Goal: Complete application form

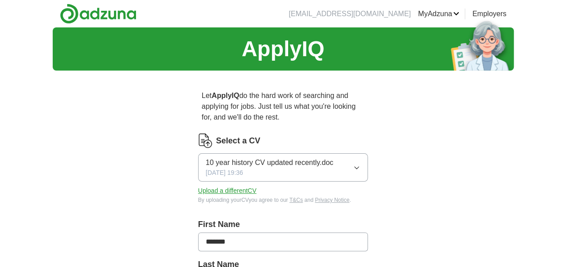
click at [245, 188] on button "Upload a different CV" at bounding box center [227, 190] width 59 height 9
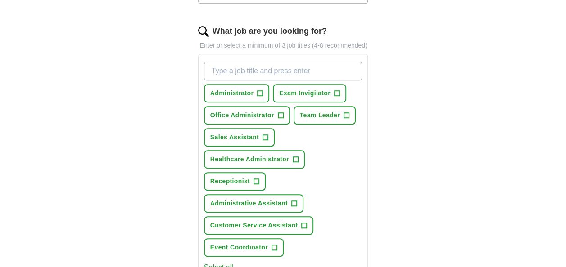
scroll to position [270, 0]
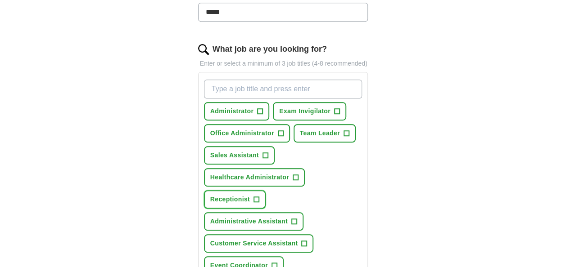
click at [238, 202] on span "Receptionist" at bounding box center [230, 199] width 40 height 9
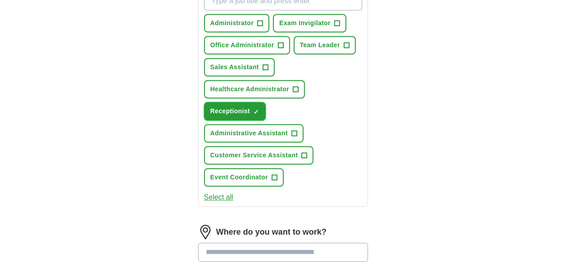
scroll to position [360, 0]
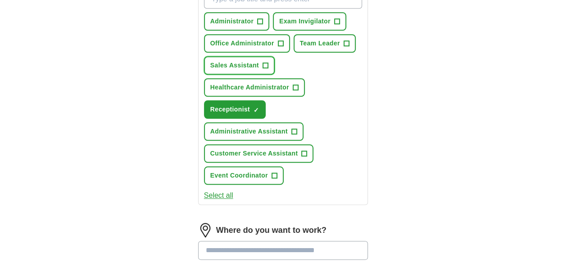
click at [247, 61] on span "Sales Assistant" at bounding box center [234, 65] width 49 height 9
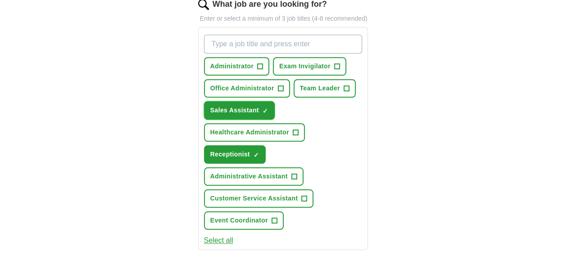
scroll to position [270, 0]
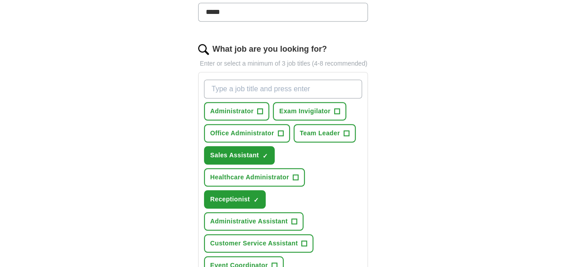
click at [311, 95] on input "What job are you looking for?" at bounding box center [283, 89] width 159 height 19
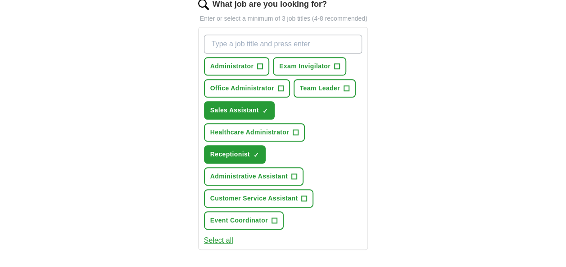
scroll to position [405, 0]
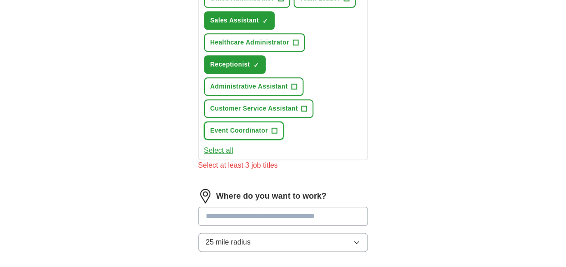
click at [262, 129] on span "Event Coordinator" at bounding box center [239, 130] width 58 height 9
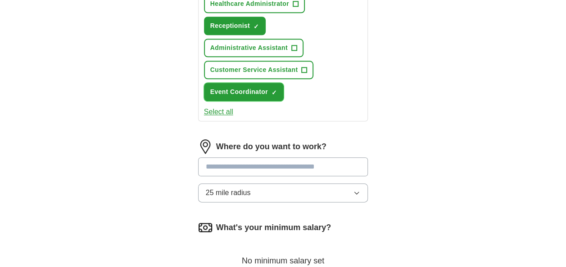
scroll to position [495, 0]
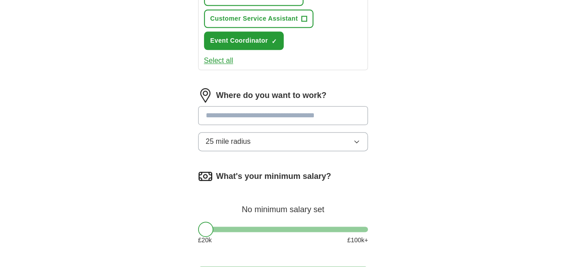
click at [295, 117] on input at bounding box center [283, 115] width 170 height 19
type input "******"
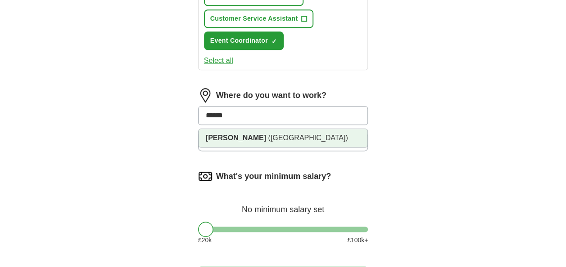
click at [338, 136] on li "[GEOGRAPHIC_DATA] ([GEOGRAPHIC_DATA])" at bounding box center [283, 138] width 169 height 18
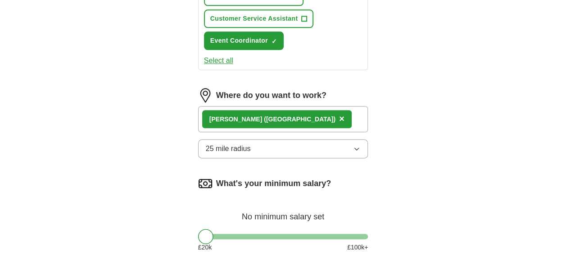
click at [346, 150] on button "25 mile radius" at bounding box center [283, 149] width 170 height 19
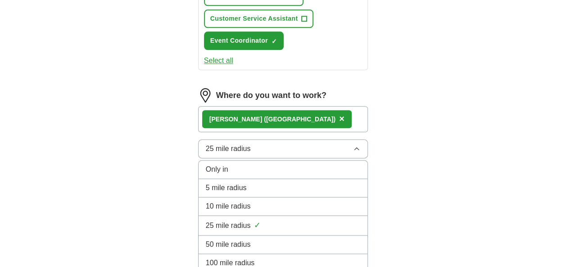
click at [337, 188] on div "5 mile radius" at bounding box center [283, 188] width 155 height 11
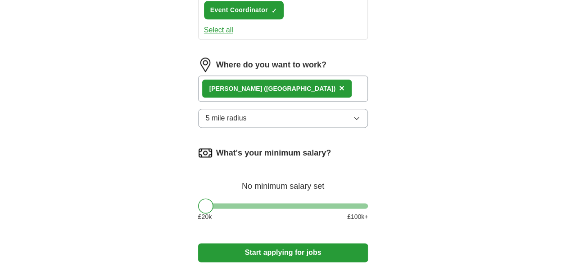
scroll to position [540, 0]
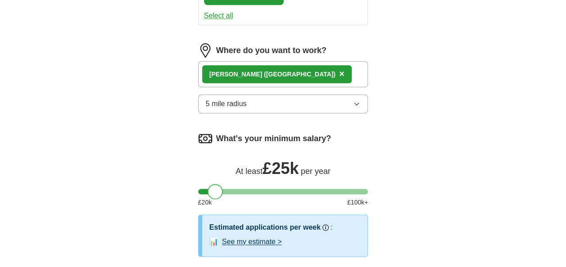
drag, startPoint x: 208, startPoint y: 190, endPoint x: 219, endPoint y: 191, distance: 10.4
click at [219, 191] on div at bounding box center [215, 191] width 15 height 15
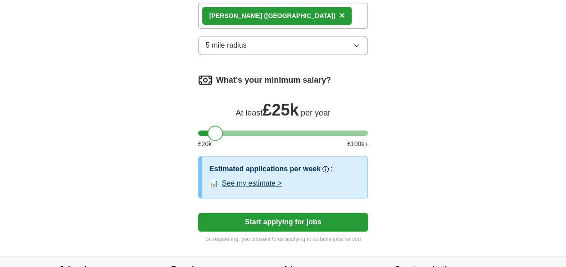
scroll to position [630, 0]
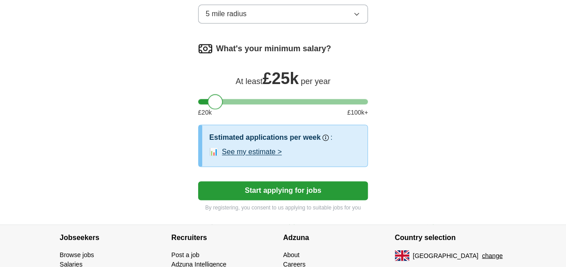
click at [337, 192] on button "Start applying for jobs" at bounding box center [283, 190] width 170 height 19
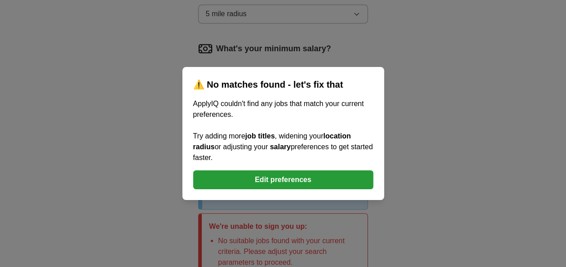
click at [333, 187] on button "Edit preferences" at bounding box center [283, 180] width 180 height 19
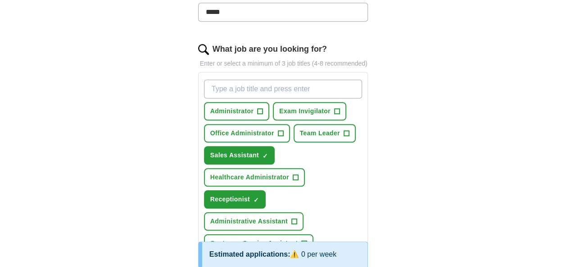
scroll to position [315, 0]
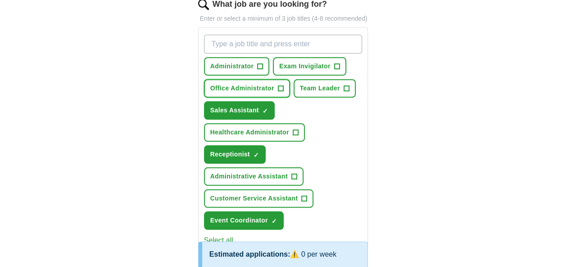
click at [250, 85] on span "Office Administrator" at bounding box center [242, 88] width 64 height 9
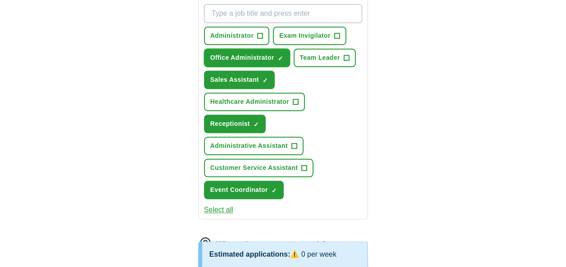
scroll to position [360, 0]
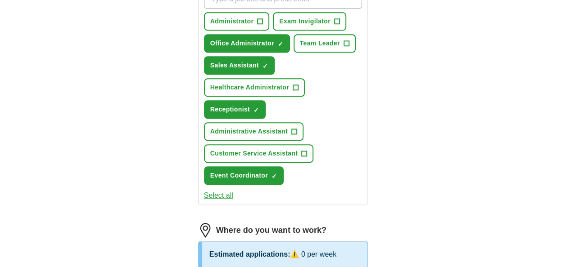
click at [219, 192] on button "Select all" at bounding box center [218, 195] width 29 height 11
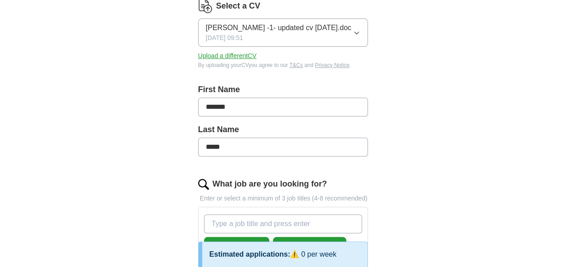
scroll to position [315, 0]
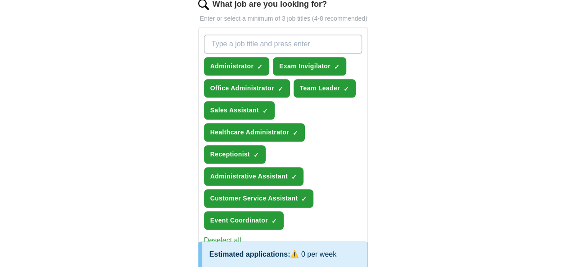
click at [243, 46] on input "What job are you looking for?" at bounding box center [283, 44] width 159 height 19
type input "Cashier"
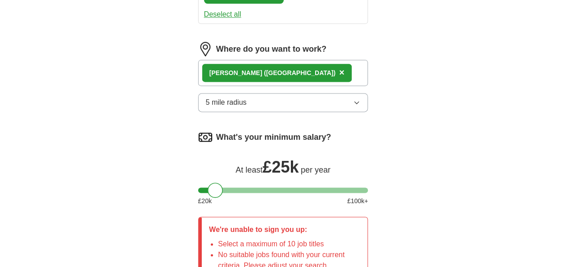
scroll to position [675, 0]
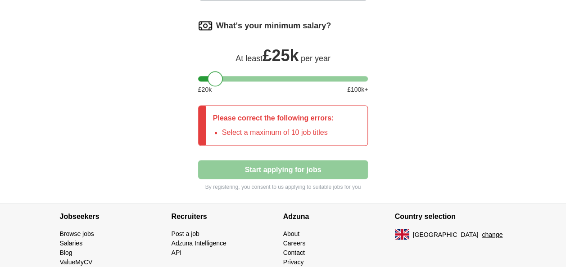
click at [212, 73] on div at bounding box center [215, 78] width 15 height 15
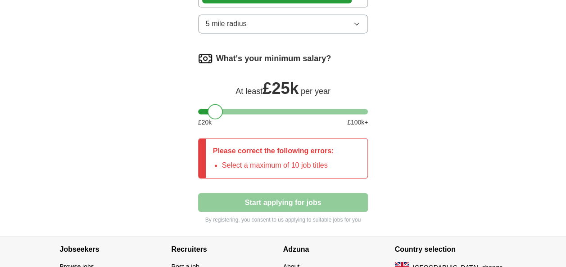
scroll to position [596, 0]
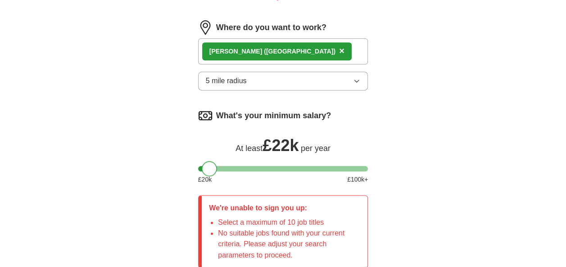
drag, startPoint x: 219, startPoint y: 164, endPoint x: 241, endPoint y: 147, distance: 27.6
click at [213, 170] on div at bounding box center [209, 168] width 15 height 15
click at [286, 83] on button "5 mile radius" at bounding box center [283, 81] width 170 height 19
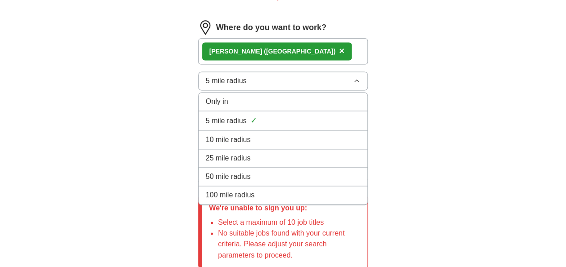
click at [278, 135] on div "10 mile radius" at bounding box center [283, 140] width 155 height 11
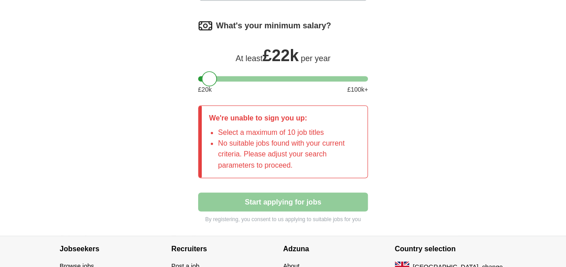
scroll to position [551, 0]
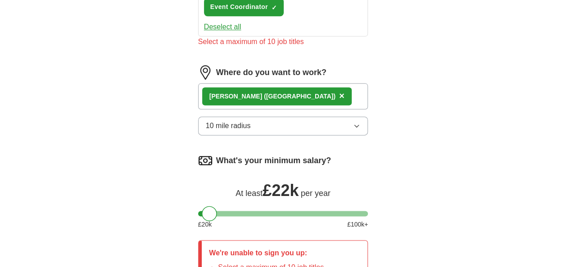
click at [324, 97] on div "Romsey ([GEOGRAPHIC_DATA]) ×" at bounding box center [283, 96] width 170 height 26
click at [285, 95] on div "Romsey ([GEOGRAPHIC_DATA]) ×" at bounding box center [277, 96] width 150 height 18
click at [339, 95] on span "×" at bounding box center [341, 96] width 5 height 10
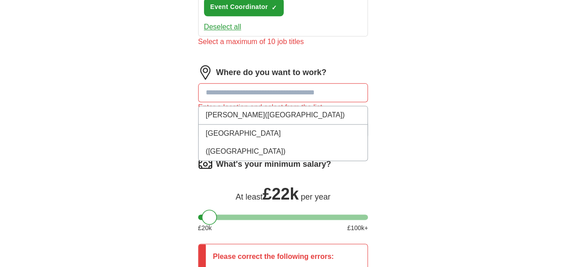
click at [282, 91] on input at bounding box center [283, 92] width 170 height 19
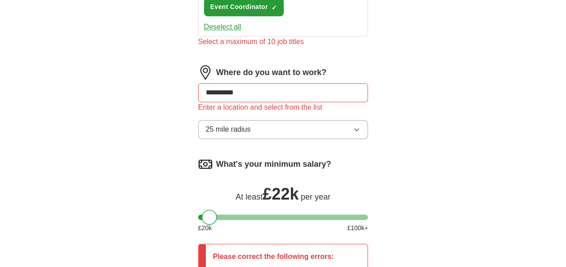
type input "**********"
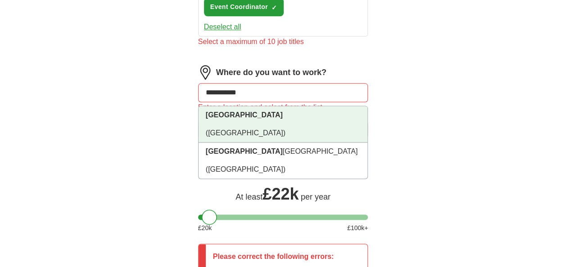
click at [284, 118] on li "[GEOGRAPHIC_DATA] ([GEOGRAPHIC_DATA])" at bounding box center [283, 124] width 169 height 36
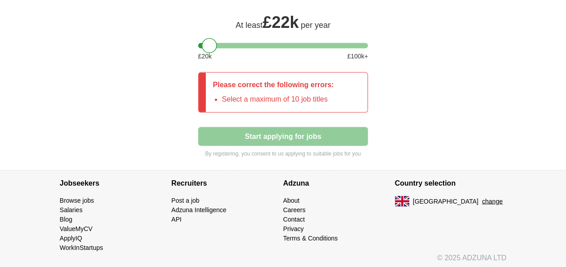
scroll to position [676, 0]
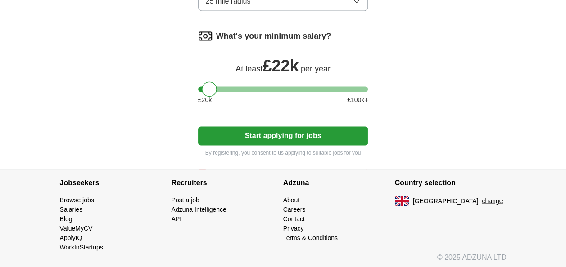
click at [320, 134] on button "Start applying for jobs" at bounding box center [283, 136] width 170 height 19
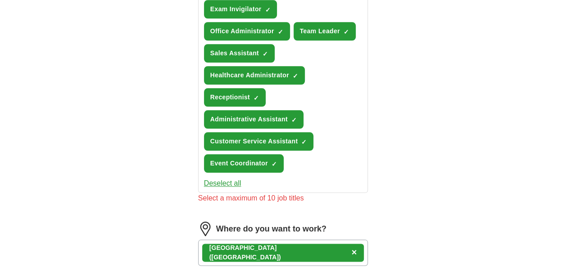
scroll to position [361, 0]
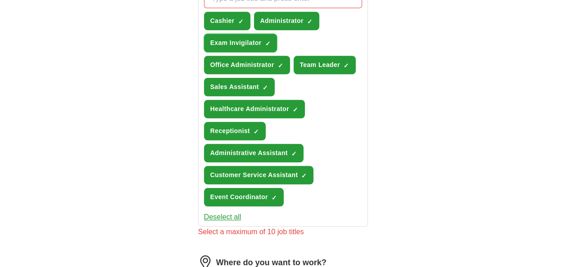
click at [233, 44] on span "Exam Invigilator" at bounding box center [235, 42] width 51 height 9
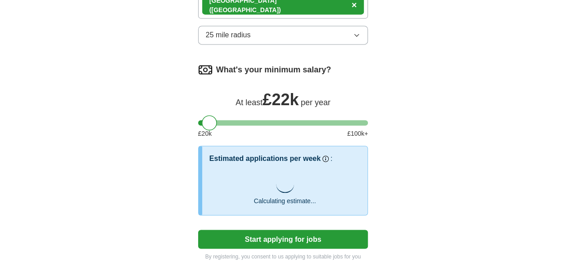
scroll to position [721, 0]
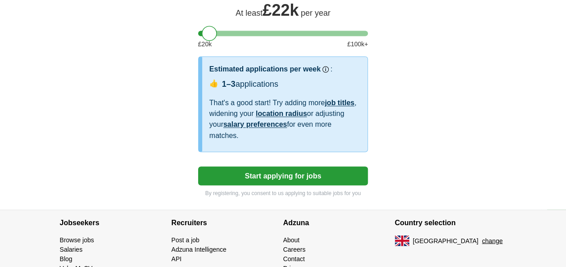
click at [335, 177] on button "Start applying for jobs" at bounding box center [283, 176] width 170 height 19
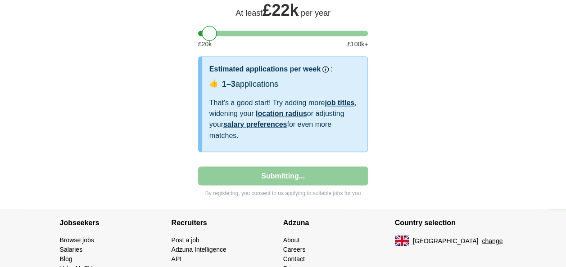
select select "**"
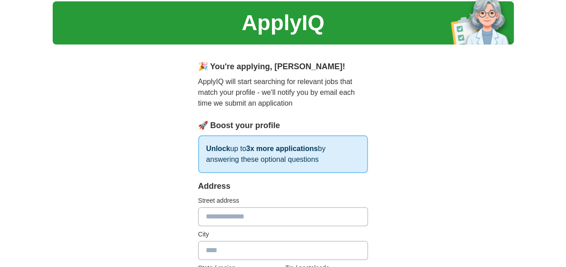
scroll to position [135, 0]
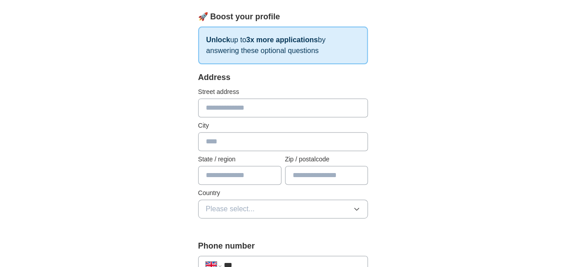
click at [234, 109] on input "text" at bounding box center [283, 108] width 170 height 19
type input "**********"
type input "*********"
type input "******"
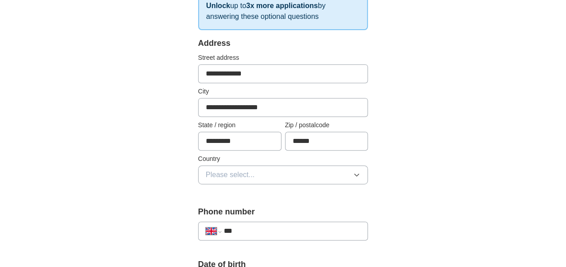
scroll to position [225, 0]
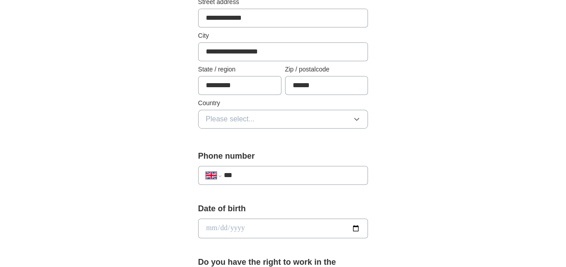
click at [294, 125] on button "Please select..." at bounding box center [283, 119] width 170 height 19
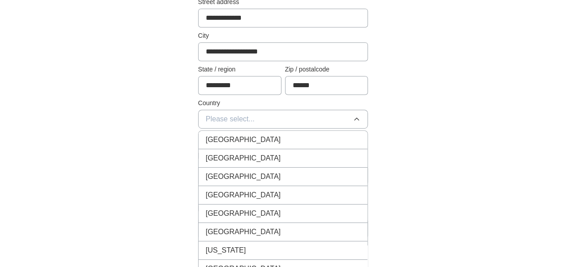
click at [294, 137] on div "[GEOGRAPHIC_DATA]" at bounding box center [283, 140] width 155 height 11
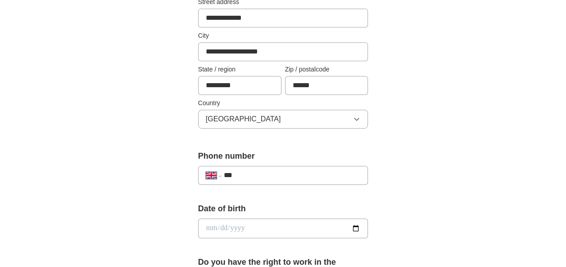
drag, startPoint x: 354, startPoint y: 88, endPoint x: 258, endPoint y: 86, distance: 95.5
click at [258, 86] on div "State / region ********* Zip / postalcode ******" at bounding box center [283, 80] width 170 height 30
type input "********"
